Goal: Task Accomplishment & Management: Manage account settings

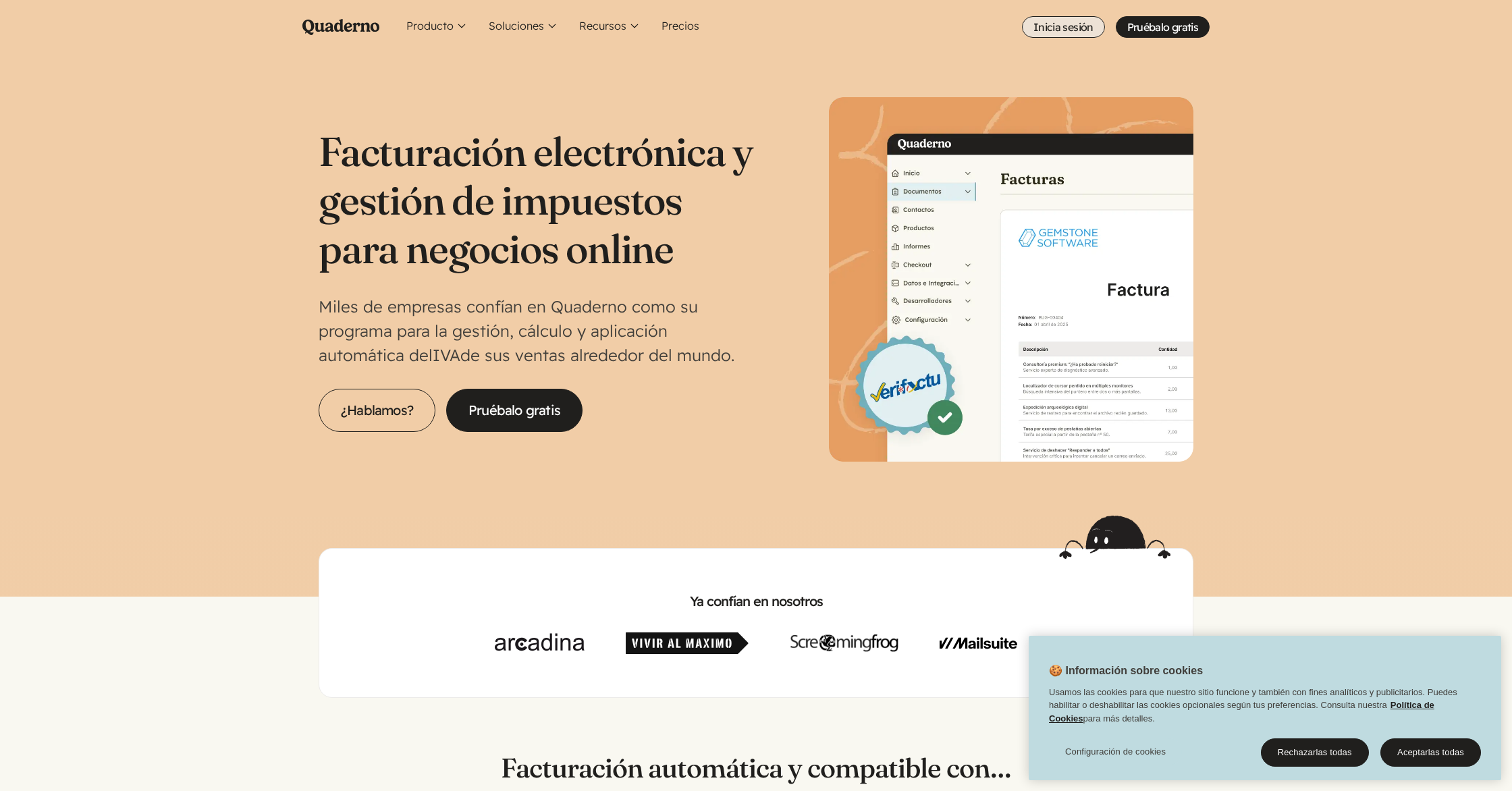
click at [1046, 27] on link "Inicia sesión" at bounding box center [1063, 27] width 83 height 22
click at [1086, 26] on link "Inicia sesión" at bounding box center [1063, 27] width 83 height 22
click at [1052, 26] on link "Inicia sesión" at bounding box center [1063, 27] width 83 height 22
